Goal: Check status: Check status

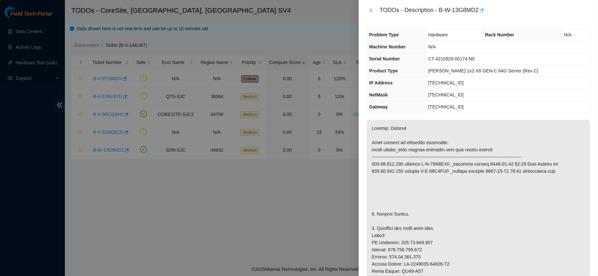
scroll to position [198, 0]
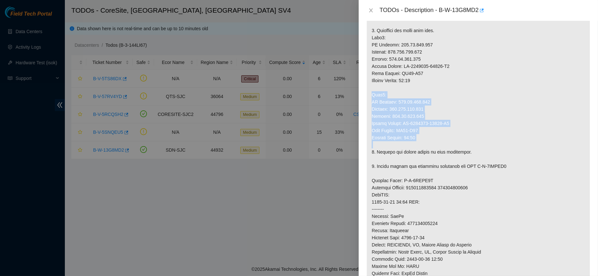
click at [428, 113] on p at bounding box center [478, 148] width 223 height 452
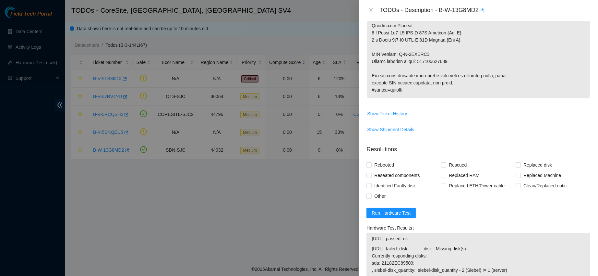
scroll to position [585, 0]
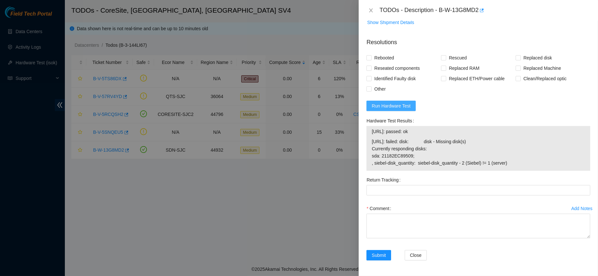
click at [398, 104] on span "Run Hardware Test" at bounding box center [391, 105] width 39 height 7
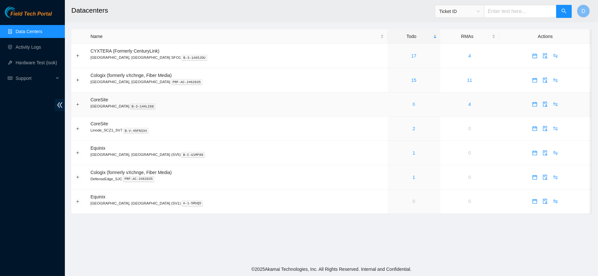
click at [413, 105] on link "6" at bounding box center [414, 104] width 3 height 5
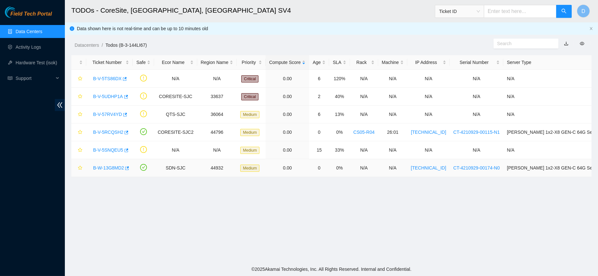
click at [97, 166] on link "B-W-13G8MD2" at bounding box center [108, 167] width 31 height 5
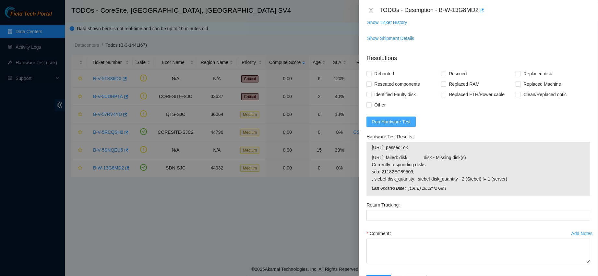
click at [392, 121] on button "Run Hardware Test" at bounding box center [391, 121] width 49 height 10
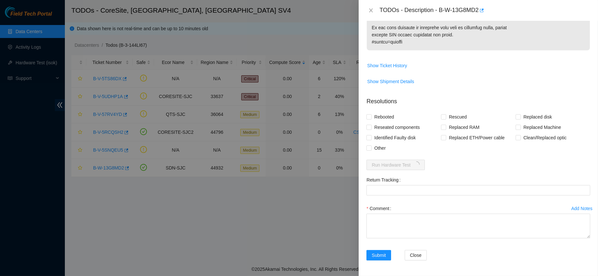
scroll to position [564, 0]
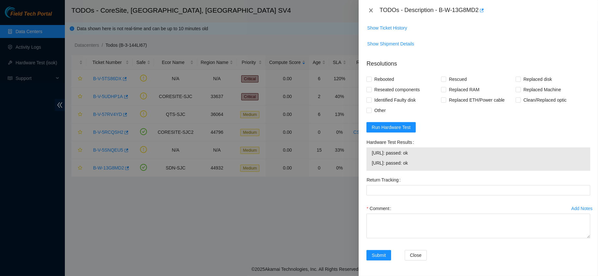
click at [370, 10] on icon "close" at bounding box center [371, 10] width 5 height 5
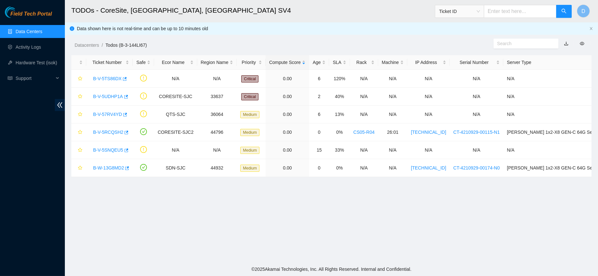
scroll to position [151, 0]
click at [109, 96] on link "B-V-5UDHP1A" at bounding box center [108, 96] width 30 height 5
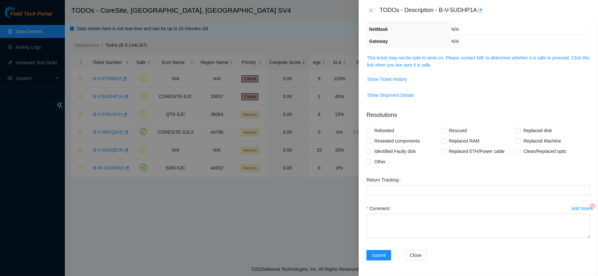
scroll to position [70, 0]
click at [387, 76] on span "Show Ticket History" at bounding box center [387, 79] width 40 height 7
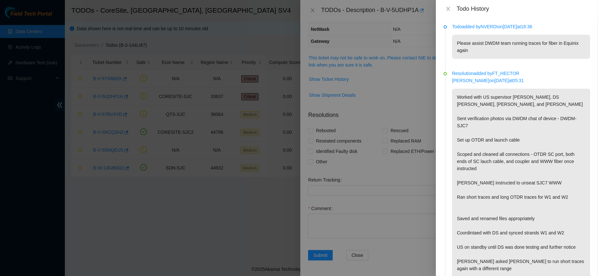
click at [450, 5] on div "Todo History" at bounding box center [517, 8] width 147 height 7
click at [447, 9] on icon "close" at bounding box center [448, 8] width 5 height 5
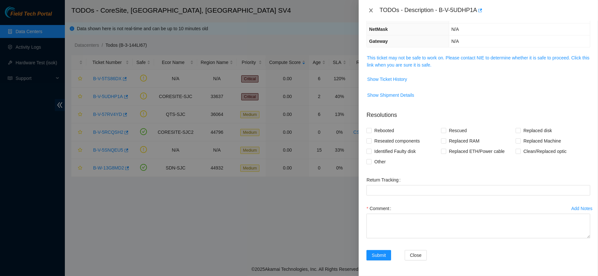
click at [373, 10] on icon "close" at bounding box center [371, 10] width 5 height 5
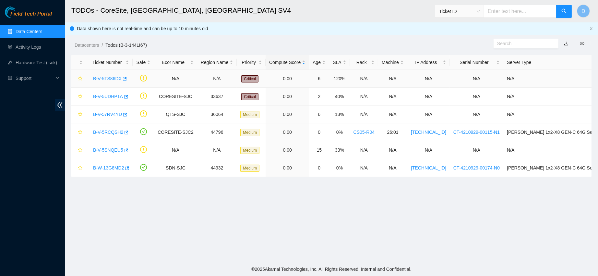
click at [111, 78] on link "B-V-5TS86DX" at bounding box center [107, 78] width 29 height 5
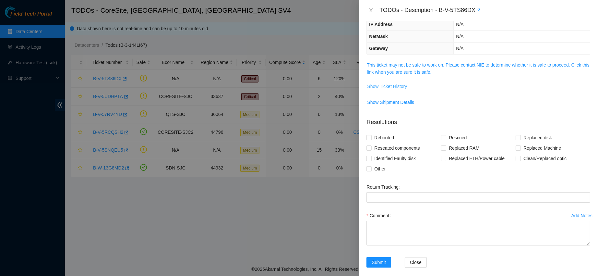
click at [392, 86] on span "Show Ticket History" at bounding box center [387, 86] width 40 height 7
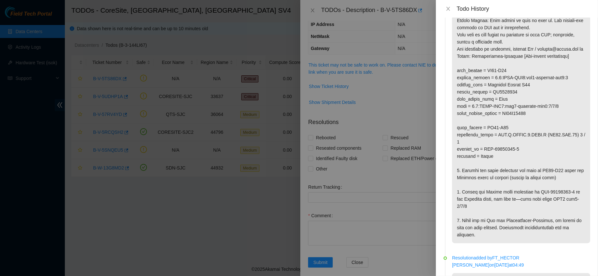
scroll to position [45, 0]
click at [447, 9] on icon "close" at bounding box center [448, 8] width 5 height 5
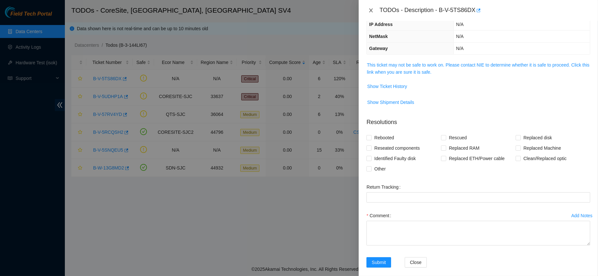
click at [373, 11] on icon "close" at bounding box center [371, 10] width 5 height 5
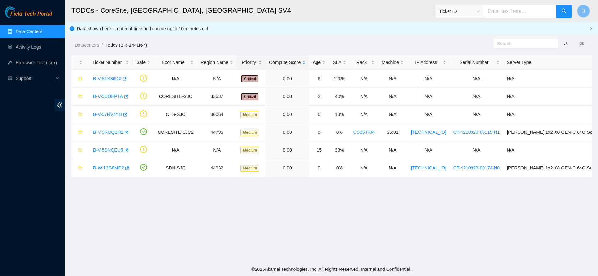
scroll to position [99, 0]
click at [107, 113] on link "B-V-57RV4YD" at bounding box center [107, 114] width 29 height 5
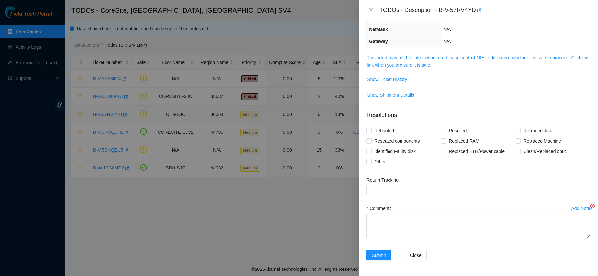
scroll to position [70, 0]
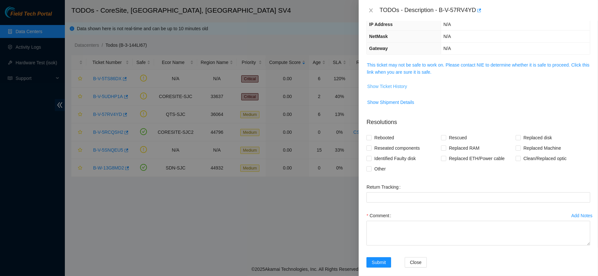
click at [382, 89] on button "Show Ticket History" at bounding box center [387, 86] width 41 height 10
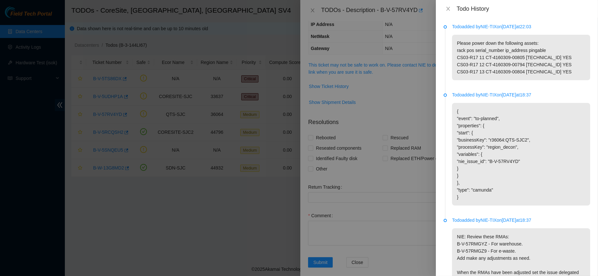
click at [308, 6] on div at bounding box center [299, 138] width 598 height 276
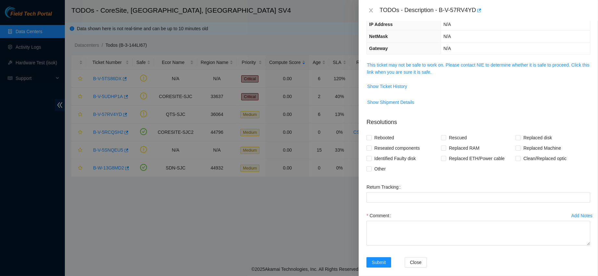
click at [376, 10] on div "TODOs - Description - B-V-57RV4YD" at bounding box center [479, 10] width 224 height 10
click at [374, 10] on button "Close" at bounding box center [371, 10] width 9 height 6
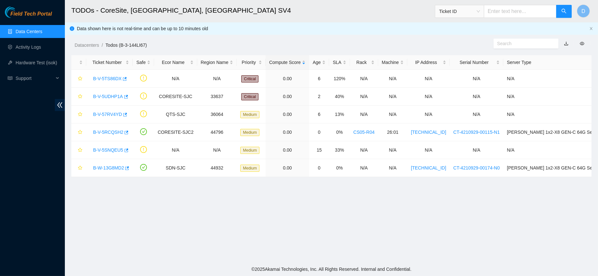
scroll to position [99, 0]
